Goal: Task Accomplishment & Management: Use online tool/utility

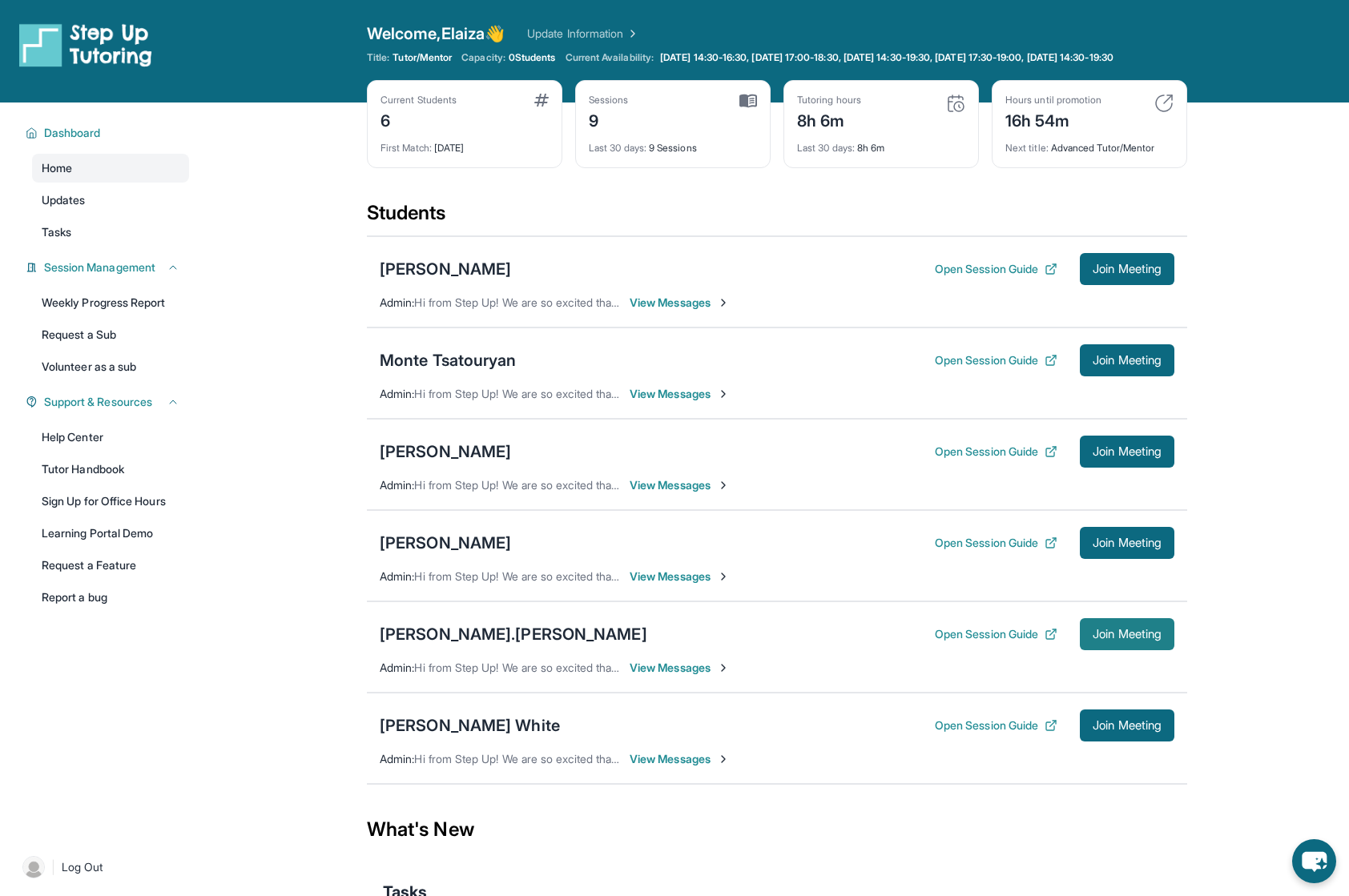
click at [1135, 639] on span "Join Meeting" at bounding box center [1126, 635] width 68 height 9
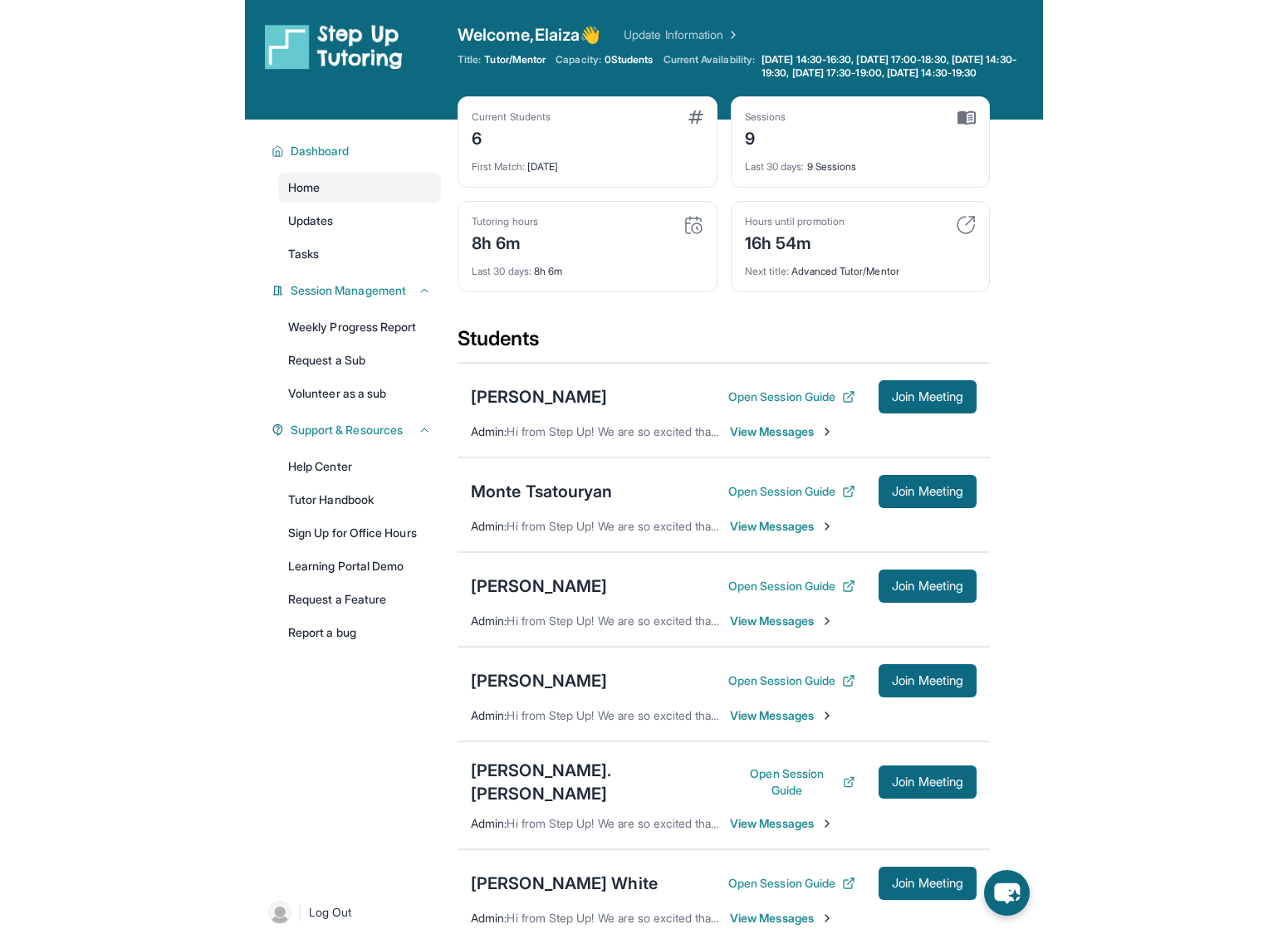
scroll to position [35, 0]
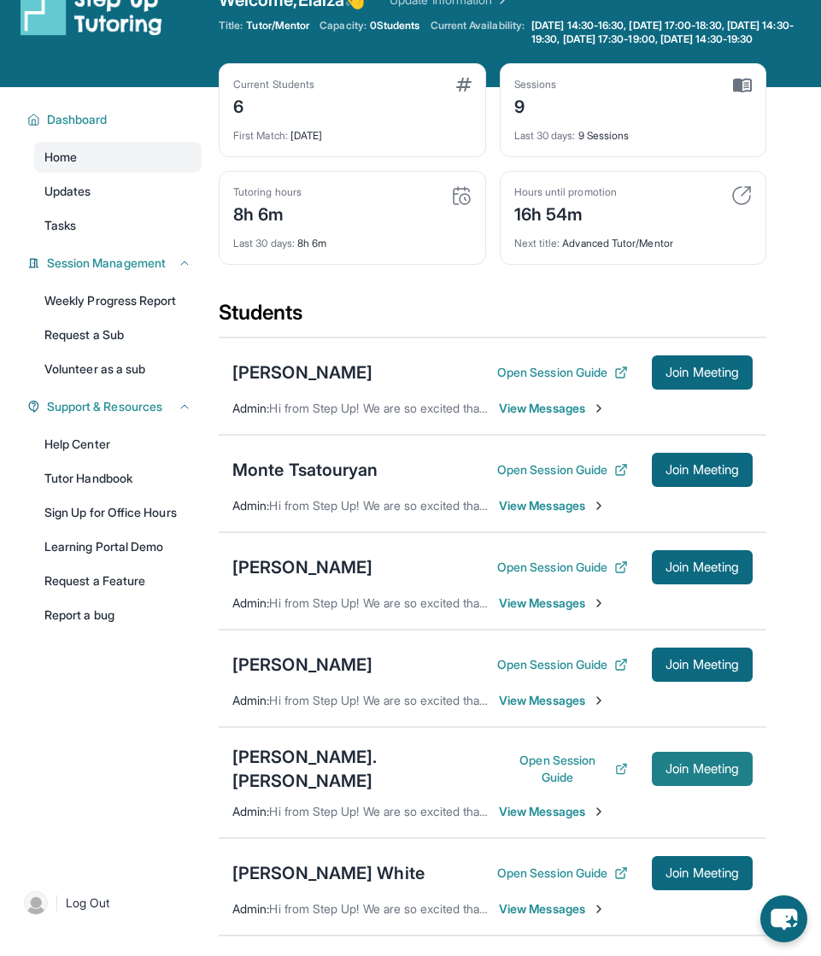
click at [695, 766] on button "Join Meeting" at bounding box center [702, 769] width 101 height 34
